Goal: Information Seeking & Learning: Understand process/instructions

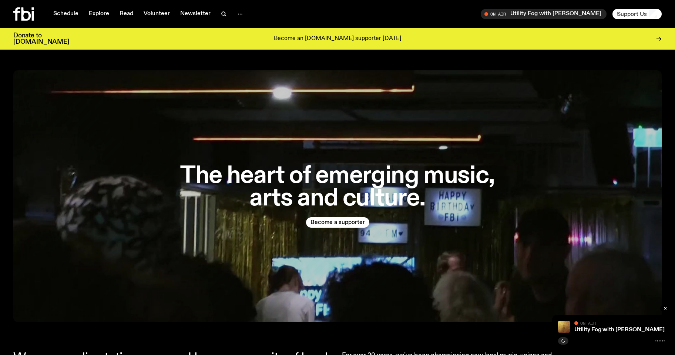
click at [632, 13] on span "Support Us" at bounding box center [632, 14] width 30 height 7
click at [233, 11] on button "button" at bounding box center [240, 14] width 15 height 10
click at [237, 45] on link "Contact" at bounding box center [240, 42] width 37 height 10
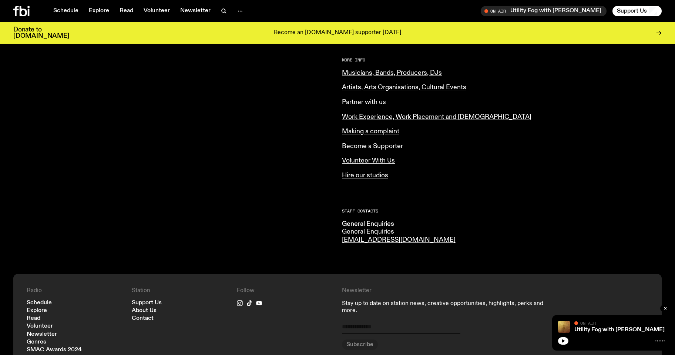
scroll to position [293, 0]
click at [381, 148] on link "Become a Supporter" at bounding box center [372, 145] width 61 height 7
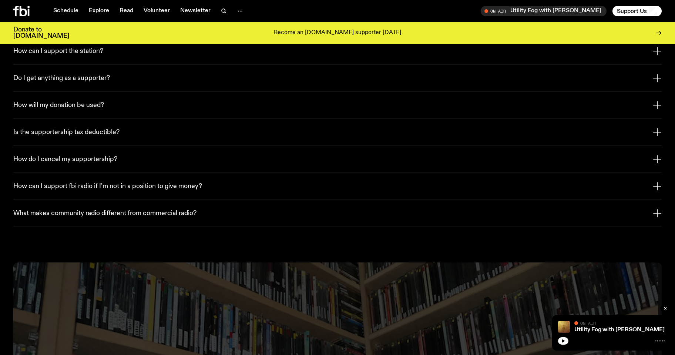
scroll to position [1403, 0]
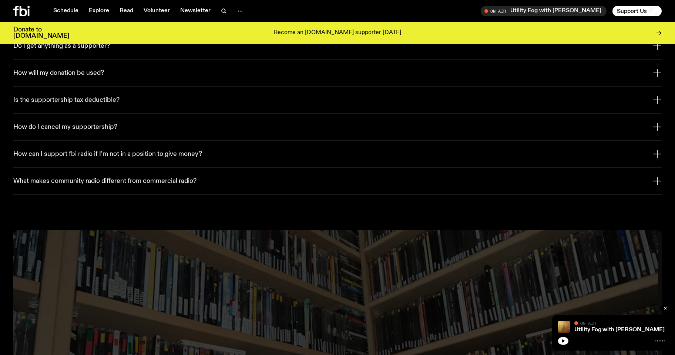
click at [86, 96] on h3 "Is the supportership tax deductible?" at bounding box center [66, 100] width 106 height 8
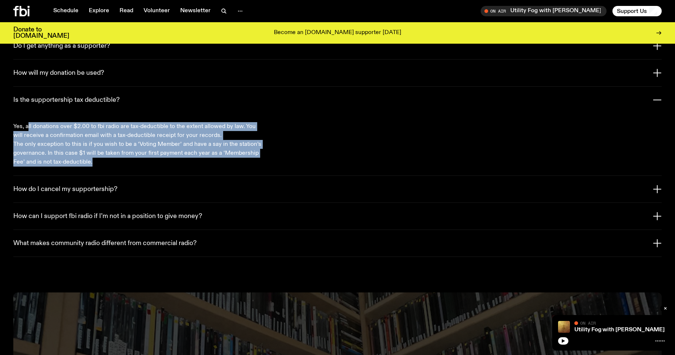
drag, startPoint x: 27, startPoint y: 121, endPoint x: 118, endPoint y: 164, distance: 100.7
click at [111, 161] on div "Yes, all donations over $2.00 to fbi radio are tax-deductible to the extent all…" at bounding box center [337, 144] width 648 height 62
click at [166, 151] on p "The only exception to this is if you wish to be a ‘Voting Member’ and have a sa…" at bounding box center [137, 153] width 249 height 27
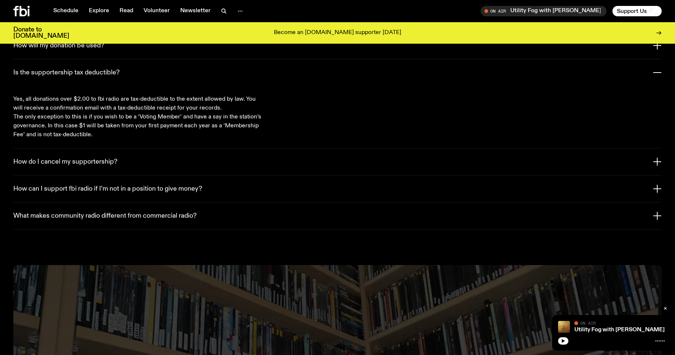
scroll to position [1477, 0]
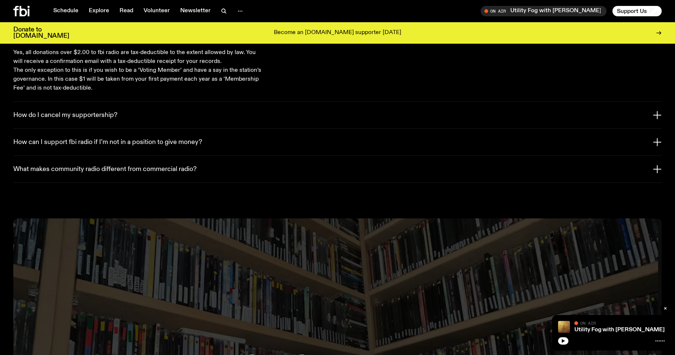
click at [179, 138] on h3 "How can I support fbi radio if I’m not in a position to give money?" at bounding box center [107, 142] width 189 height 8
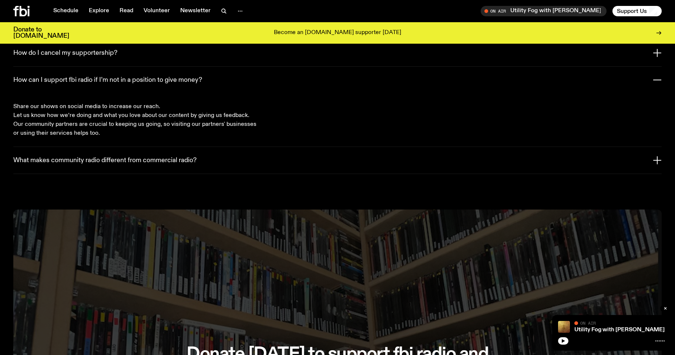
click at [132, 157] on h3 "What makes community radio different from commercial radio?" at bounding box center [104, 161] width 183 height 8
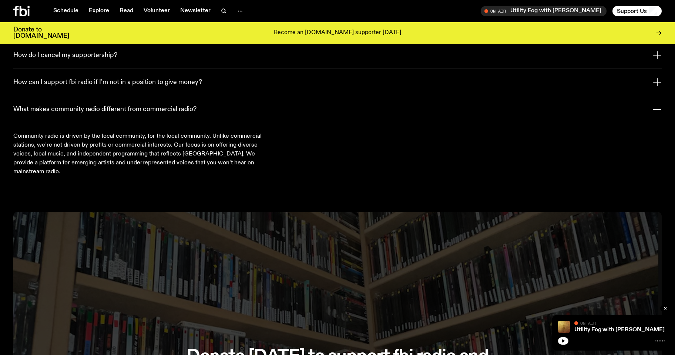
scroll to position [1366, 0]
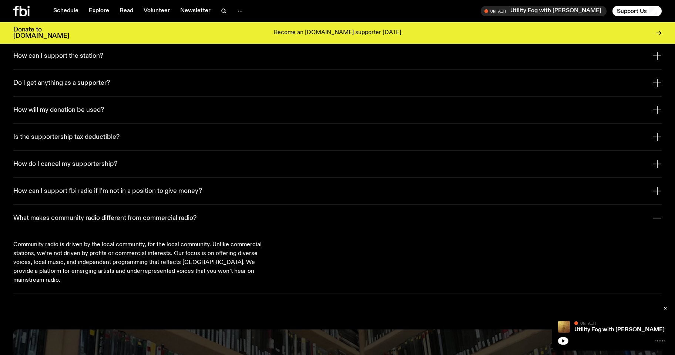
click at [94, 160] on h3 "How do I cancel my supportership?" at bounding box center [65, 164] width 104 height 8
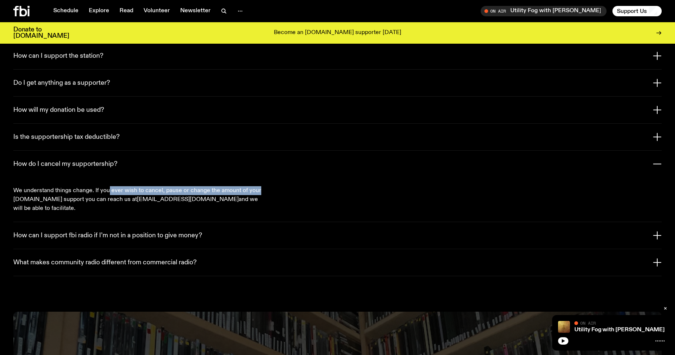
drag, startPoint x: 108, startPoint y: 181, endPoint x: 277, endPoint y: 186, distance: 169.2
click at [271, 186] on div "We understand things change. If you ever wish to cancel, pause or change the am…" at bounding box center [337, 199] width 648 height 44
click at [137, 196] on link "[EMAIL_ADDRESS][DOMAIN_NAME]" at bounding box center [188, 199] width 102 height 6
drag, startPoint x: 107, startPoint y: 195, endPoint x: 182, endPoint y: 195, distance: 75.1
click at [182, 195] on p "We understand things change. If you ever wish to cancel, pause or change the am…" at bounding box center [137, 199] width 249 height 27
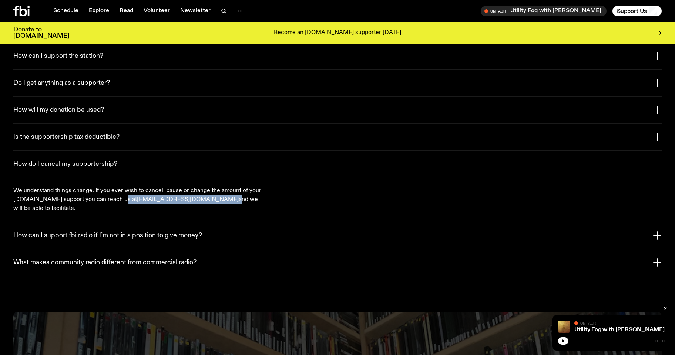
copy p "[EMAIL_ADDRESS][DOMAIN_NAME]"
